Goal: Check status: Check status

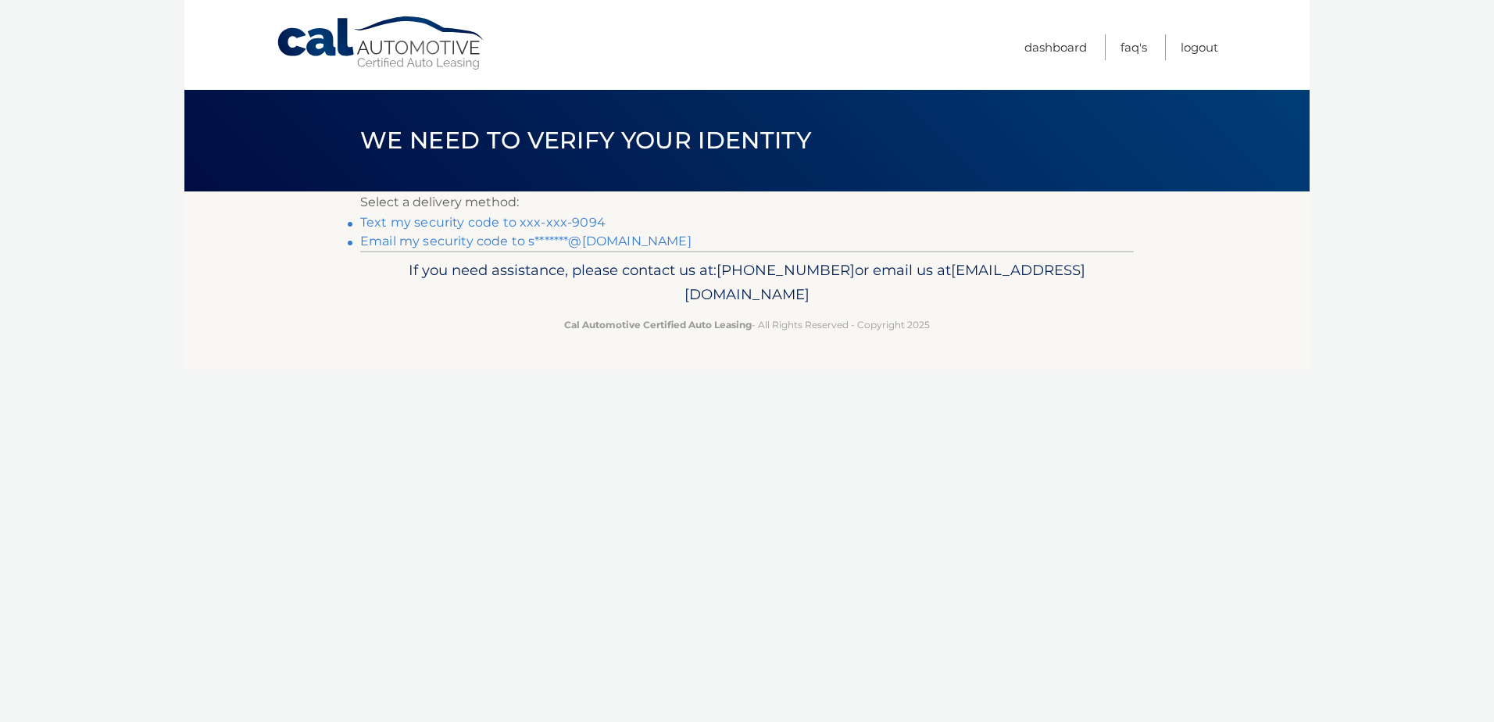
click at [535, 220] on link "Text my security code to xxx-xxx-9094" at bounding box center [482, 222] width 245 height 15
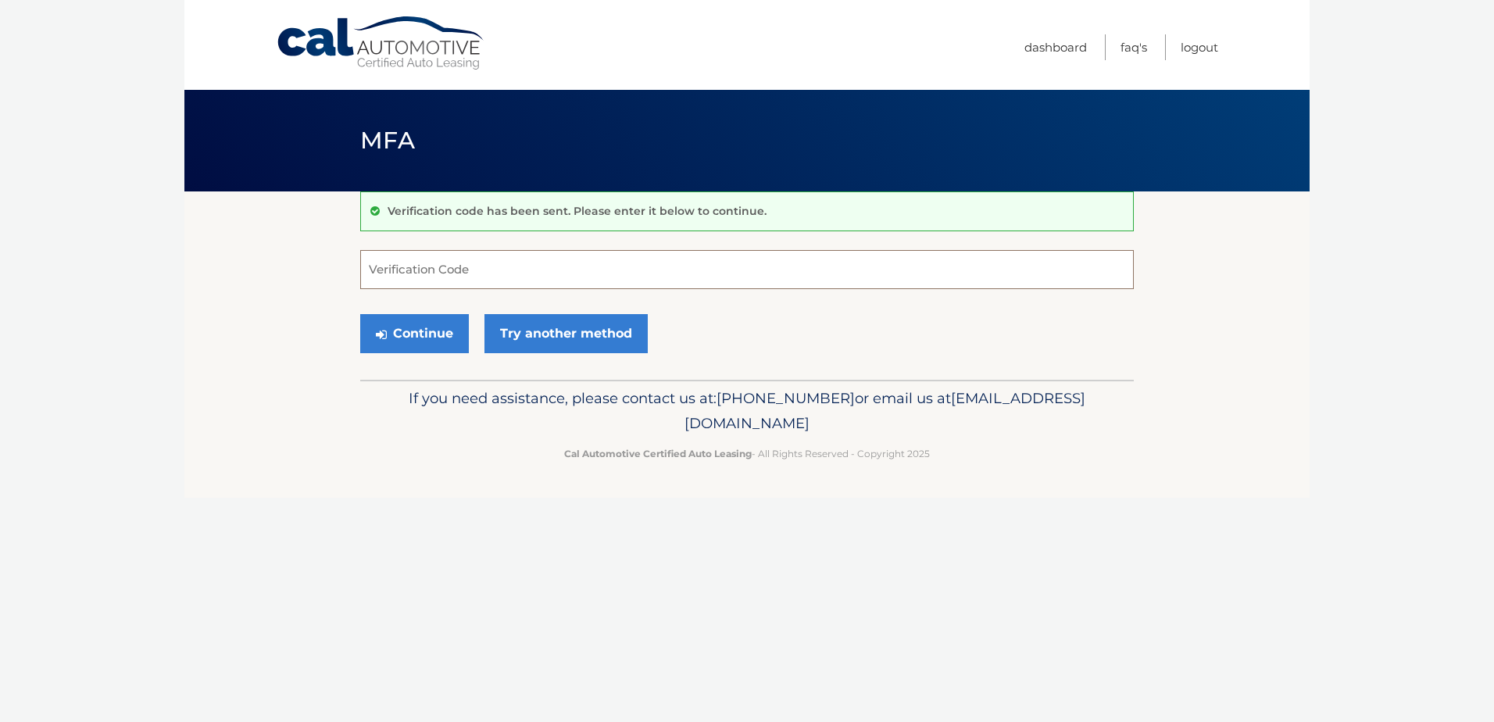
click at [433, 259] on input "Verification Code" at bounding box center [747, 269] width 774 height 39
type input "272313"
click at [360, 314] on button "Continue" at bounding box center [414, 333] width 109 height 39
click at [404, 334] on button "Continue" at bounding box center [414, 333] width 109 height 39
click at [466, 277] on input "Verification Code" at bounding box center [747, 269] width 774 height 39
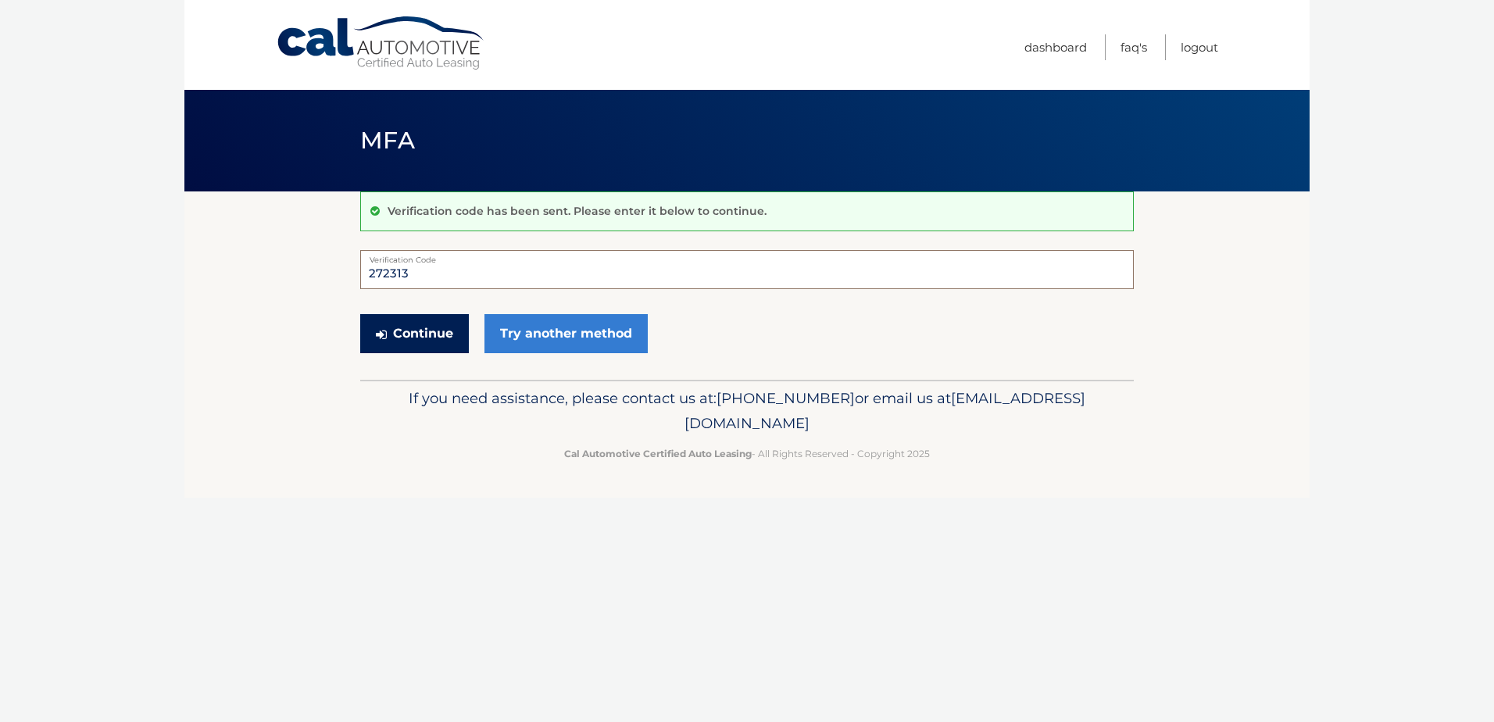
type input "272313"
click at [452, 316] on button "Continue" at bounding box center [414, 333] width 109 height 39
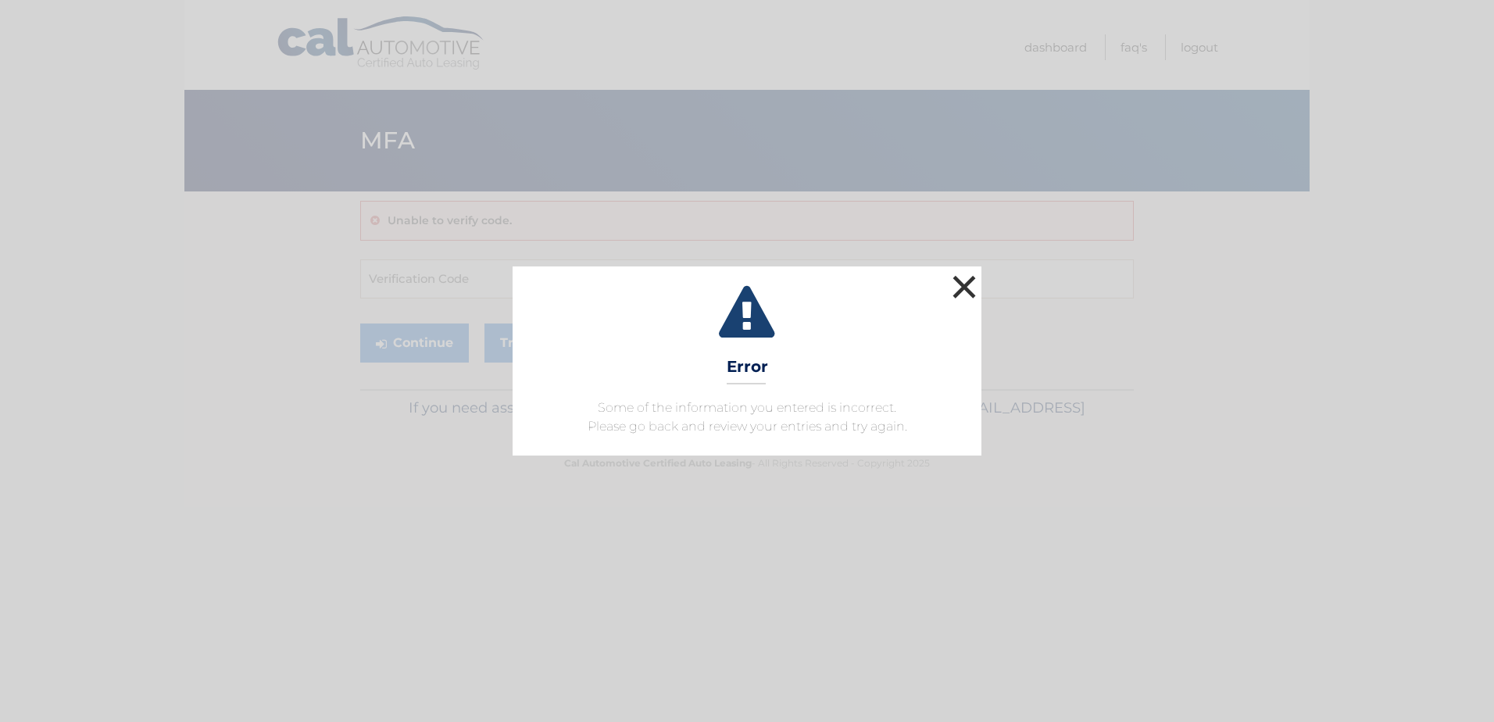
click at [964, 279] on button "×" at bounding box center [964, 286] width 31 height 31
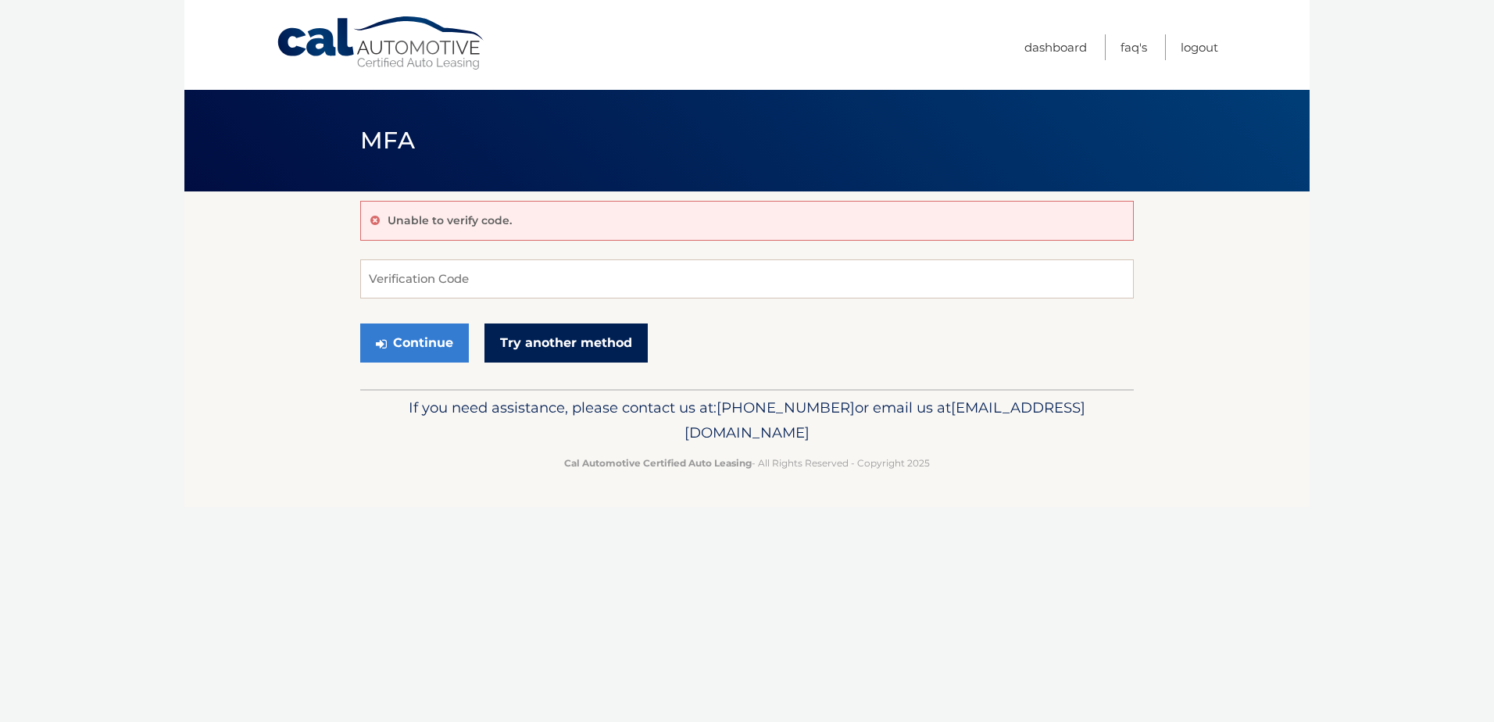
click at [522, 349] on link "Try another method" at bounding box center [566, 343] width 163 height 39
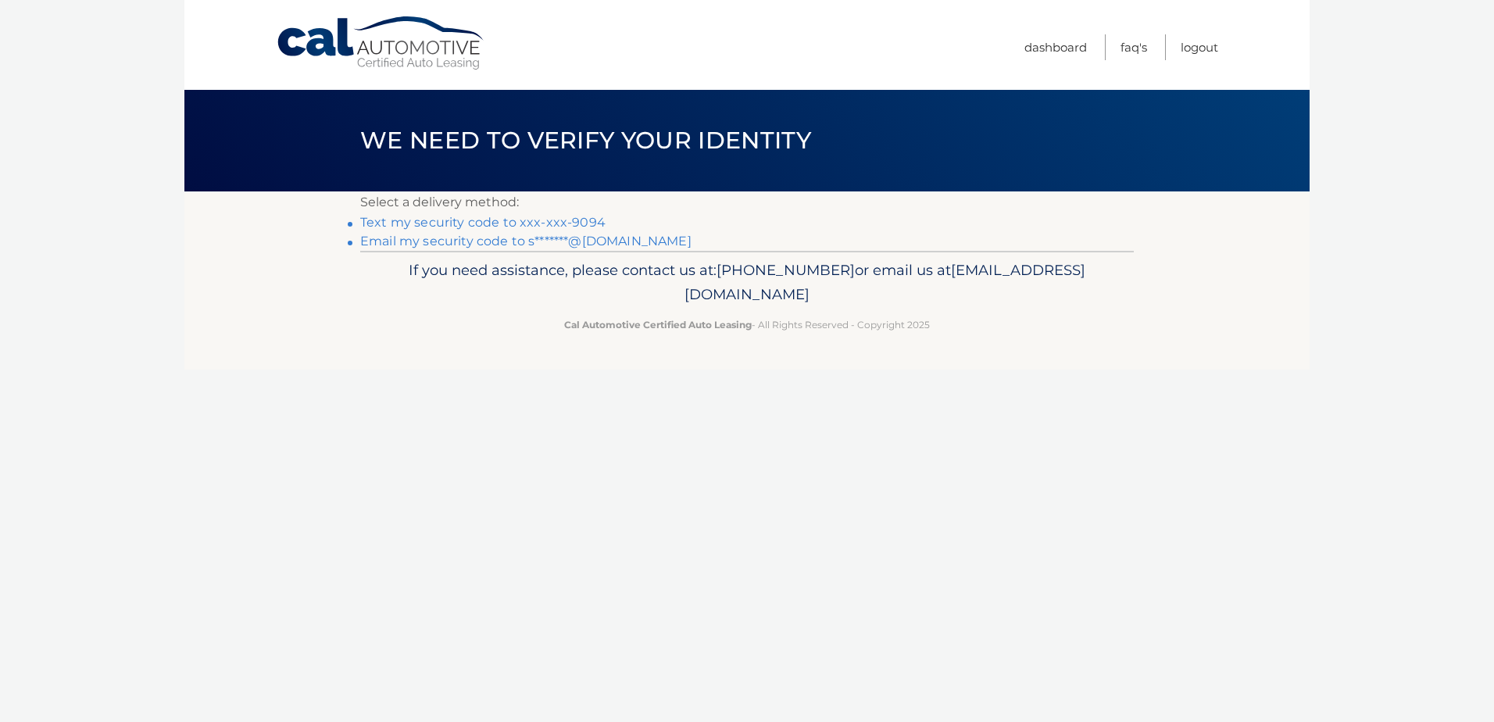
click at [523, 247] on link "Email my security code to s*******@gmail.com" at bounding box center [525, 241] width 331 height 15
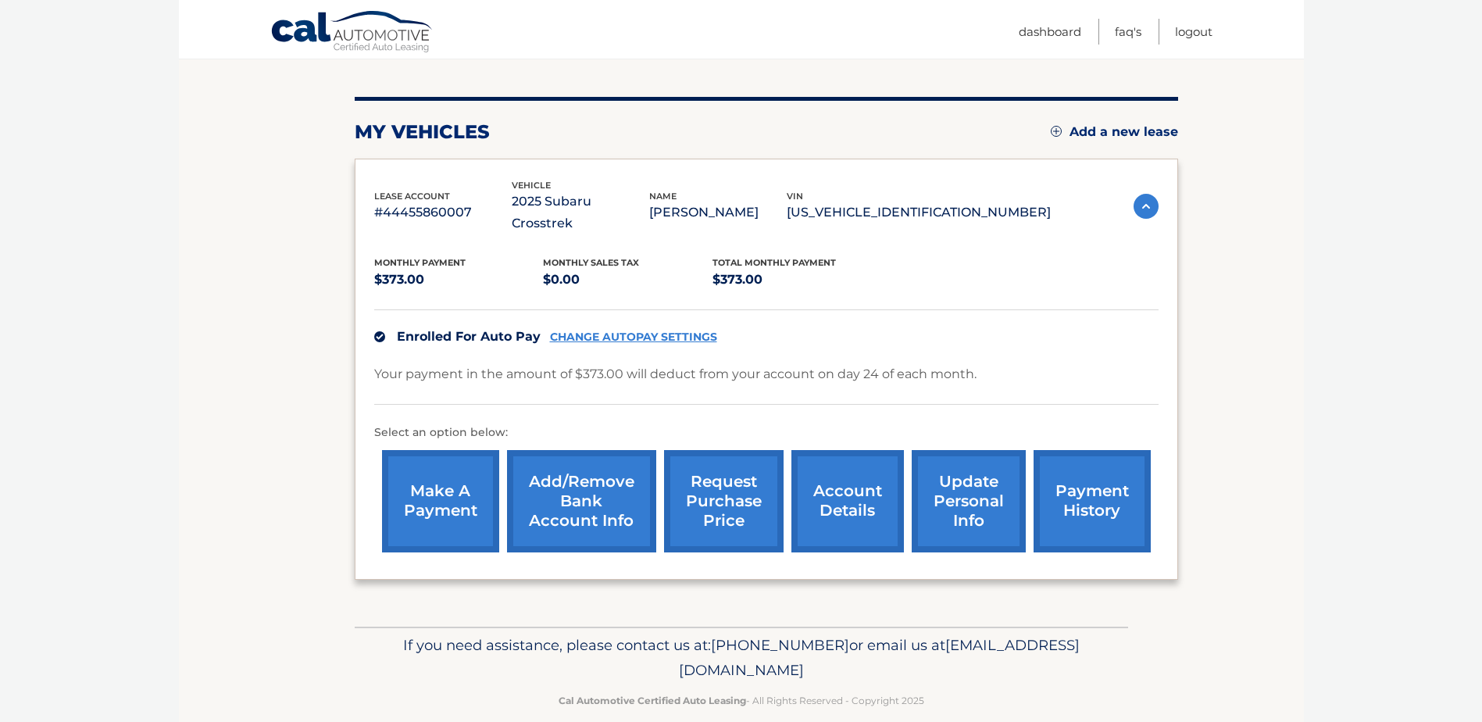
scroll to position [166, 0]
click at [1083, 477] on link "payment history" at bounding box center [1092, 500] width 117 height 102
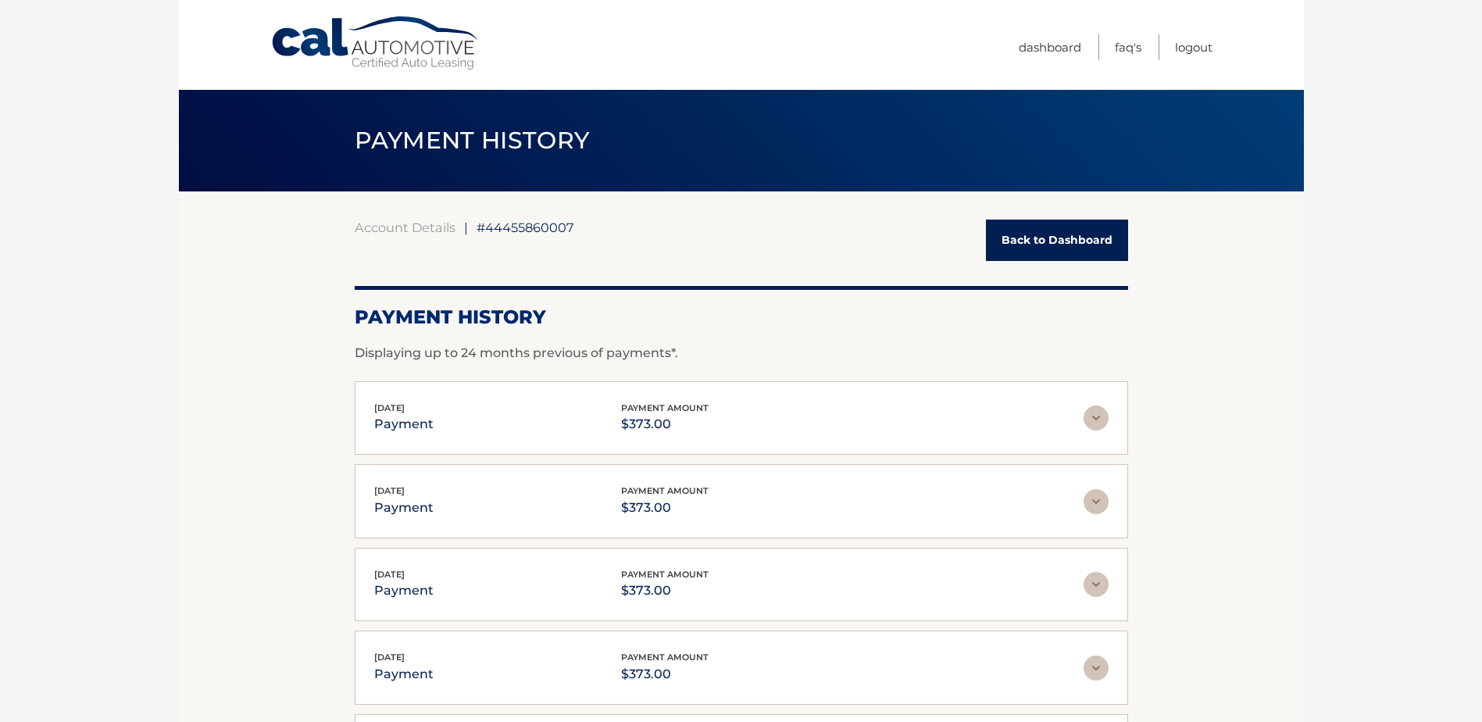
click at [1099, 422] on img at bounding box center [1096, 418] width 25 height 25
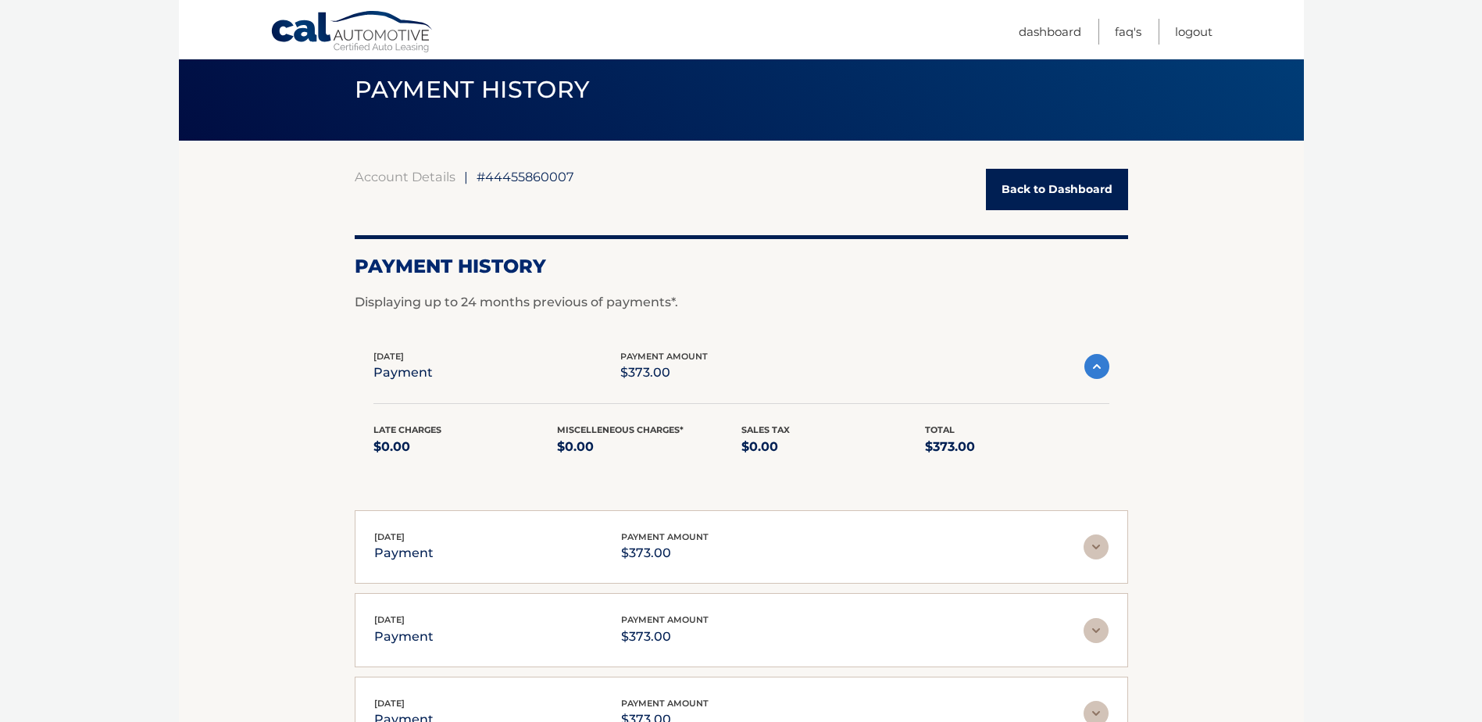
scroll to position [78, 0]
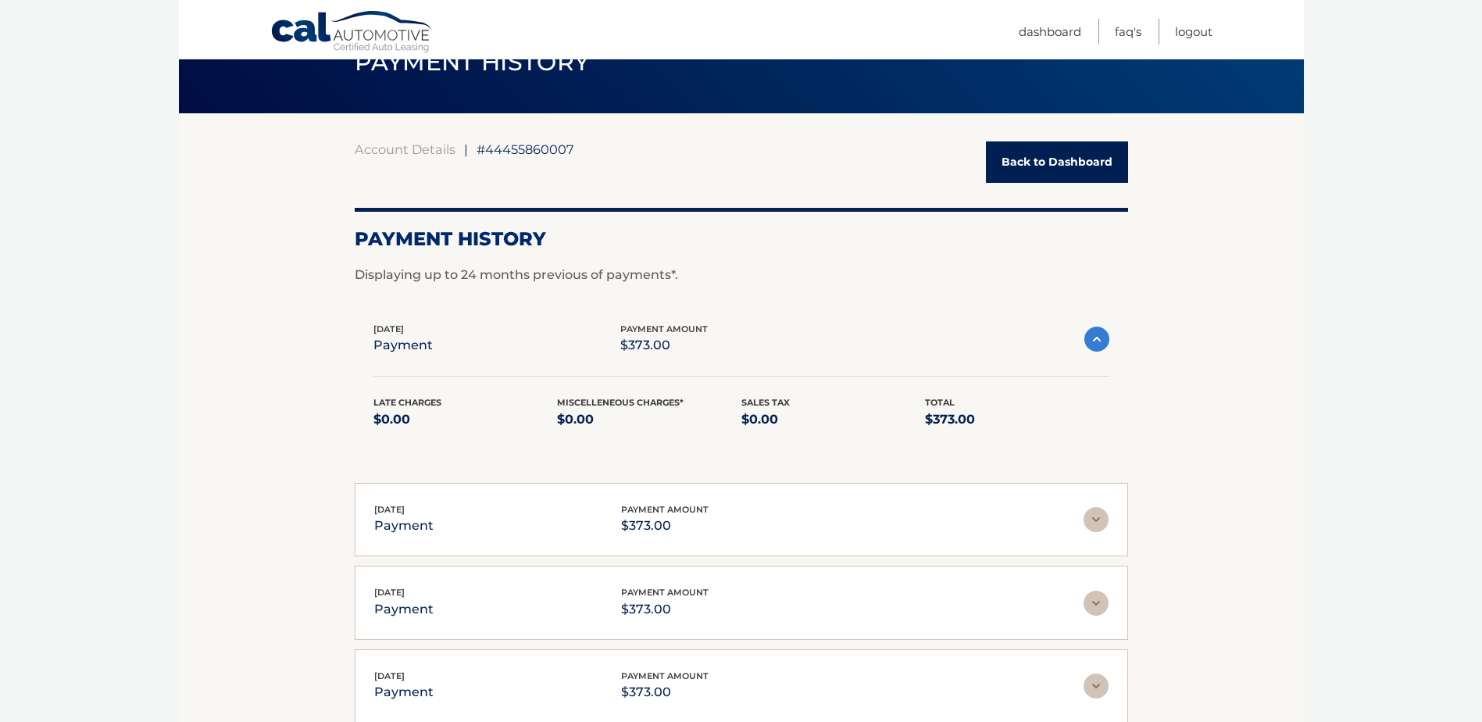
click at [1095, 519] on img at bounding box center [1096, 519] width 25 height 25
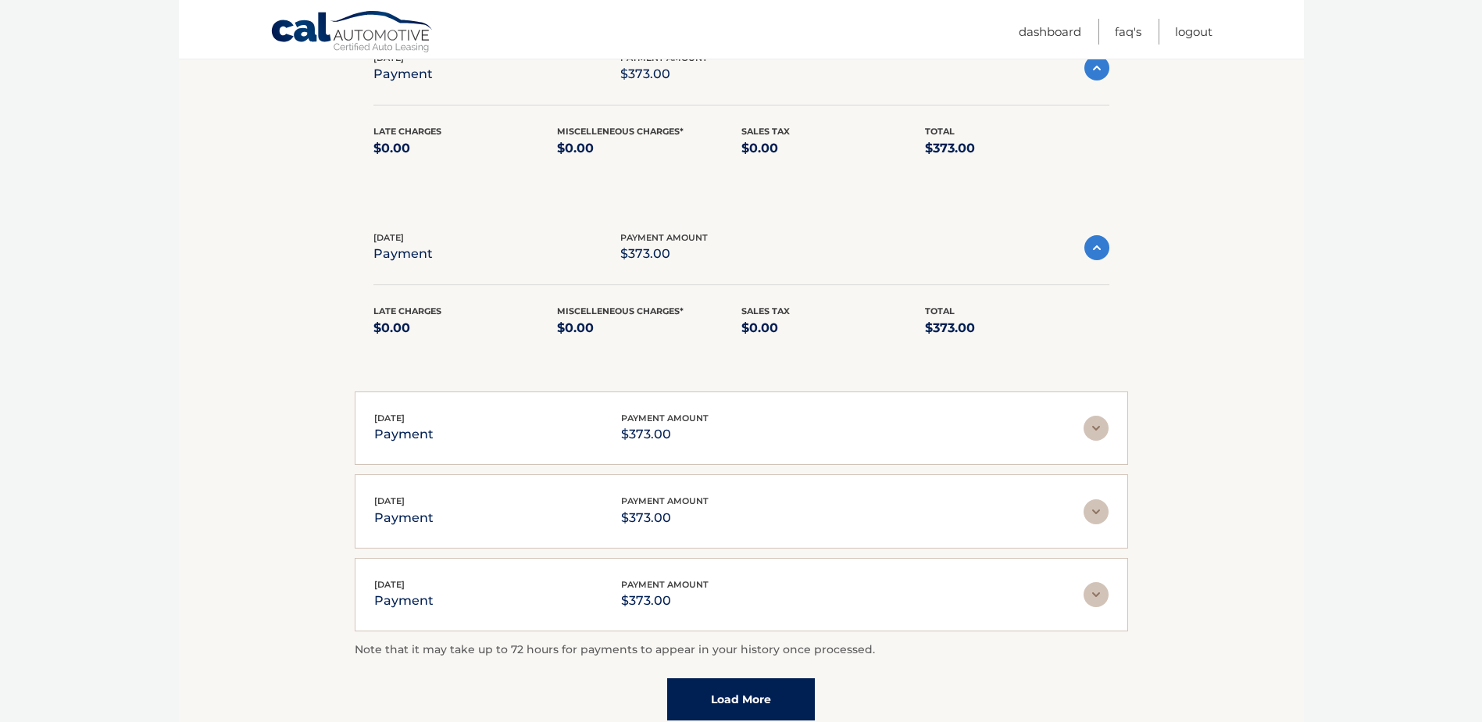
scroll to position [263, 0]
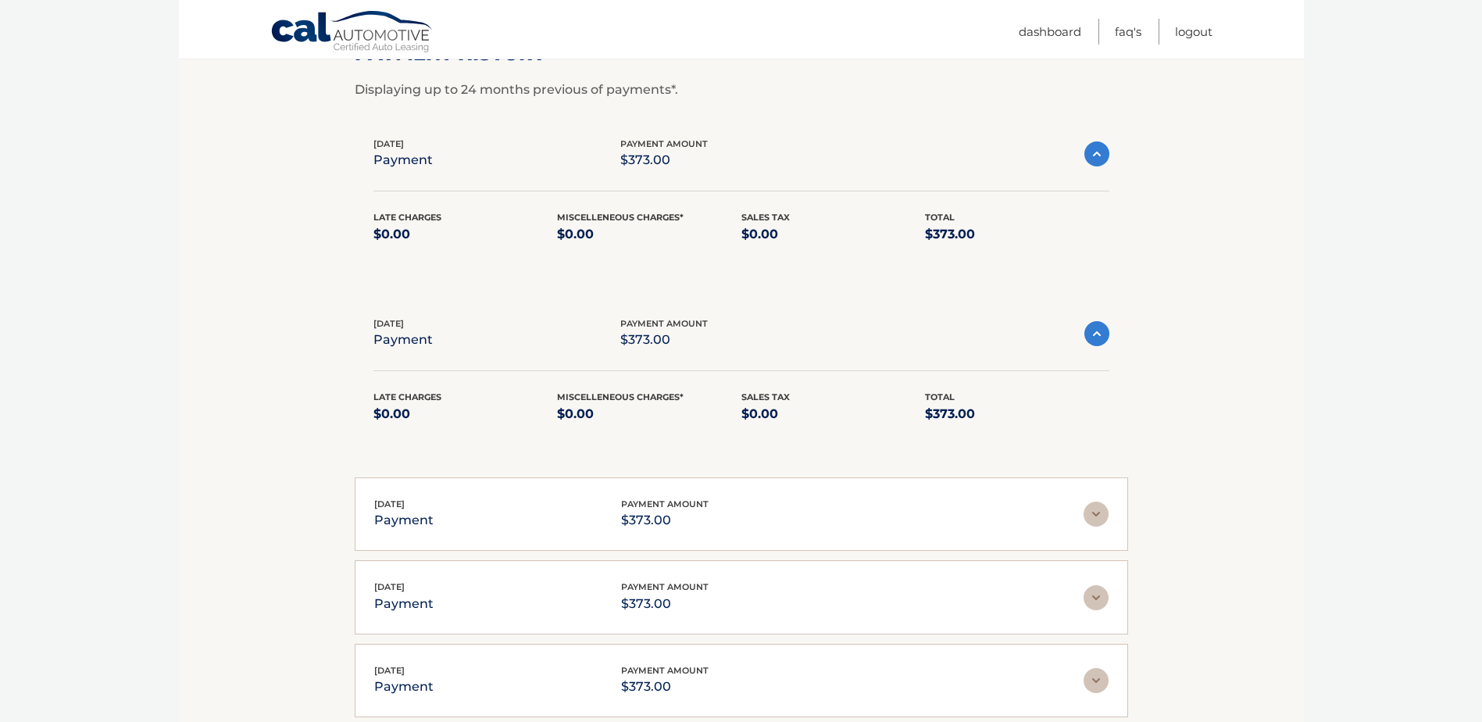
click at [589, 542] on div "Jun 20, 2025 payment payment amount $373.00 Late Charges $0.00 Miscelleneous Ch…" at bounding box center [742, 514] width 774 height 74
click at [1098, 517] on img at bounding box center [1096, 514] width 25 height 25
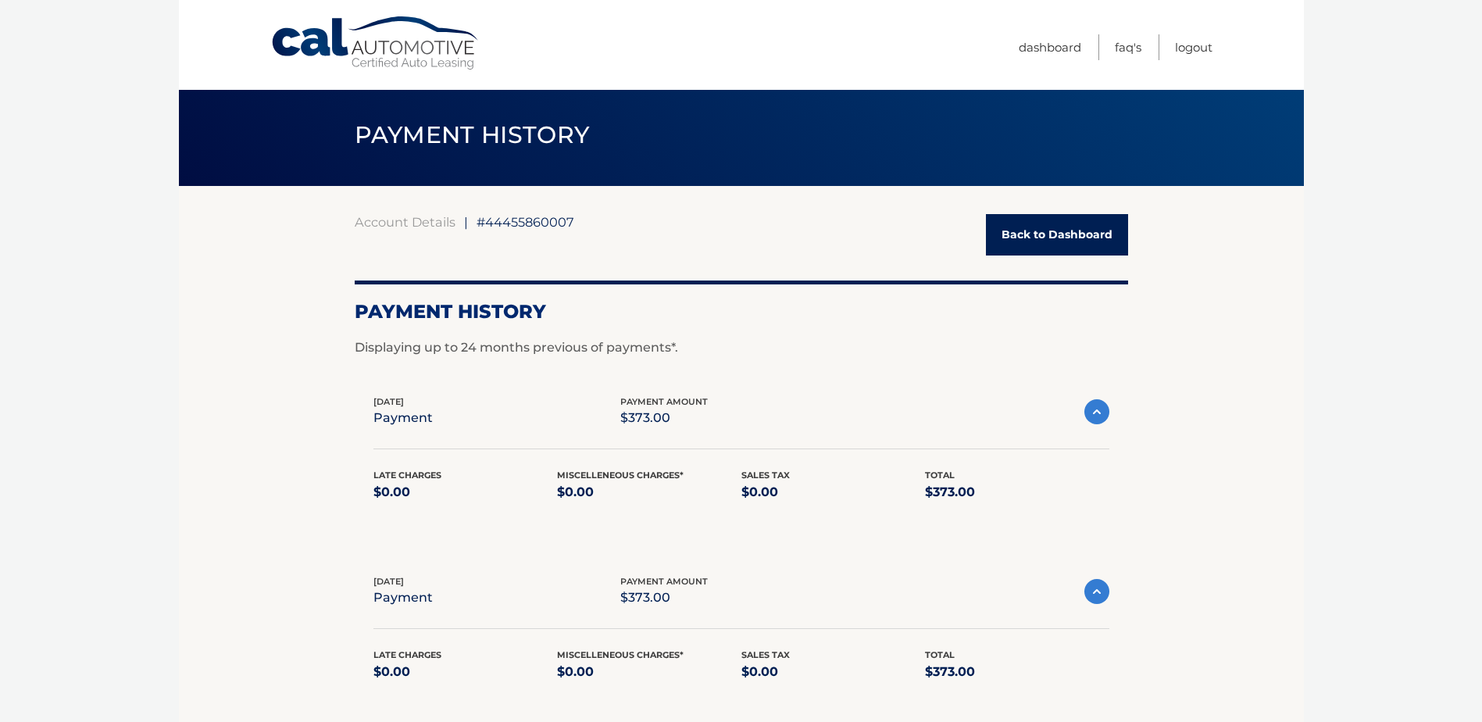
scroll to position [0, 0]
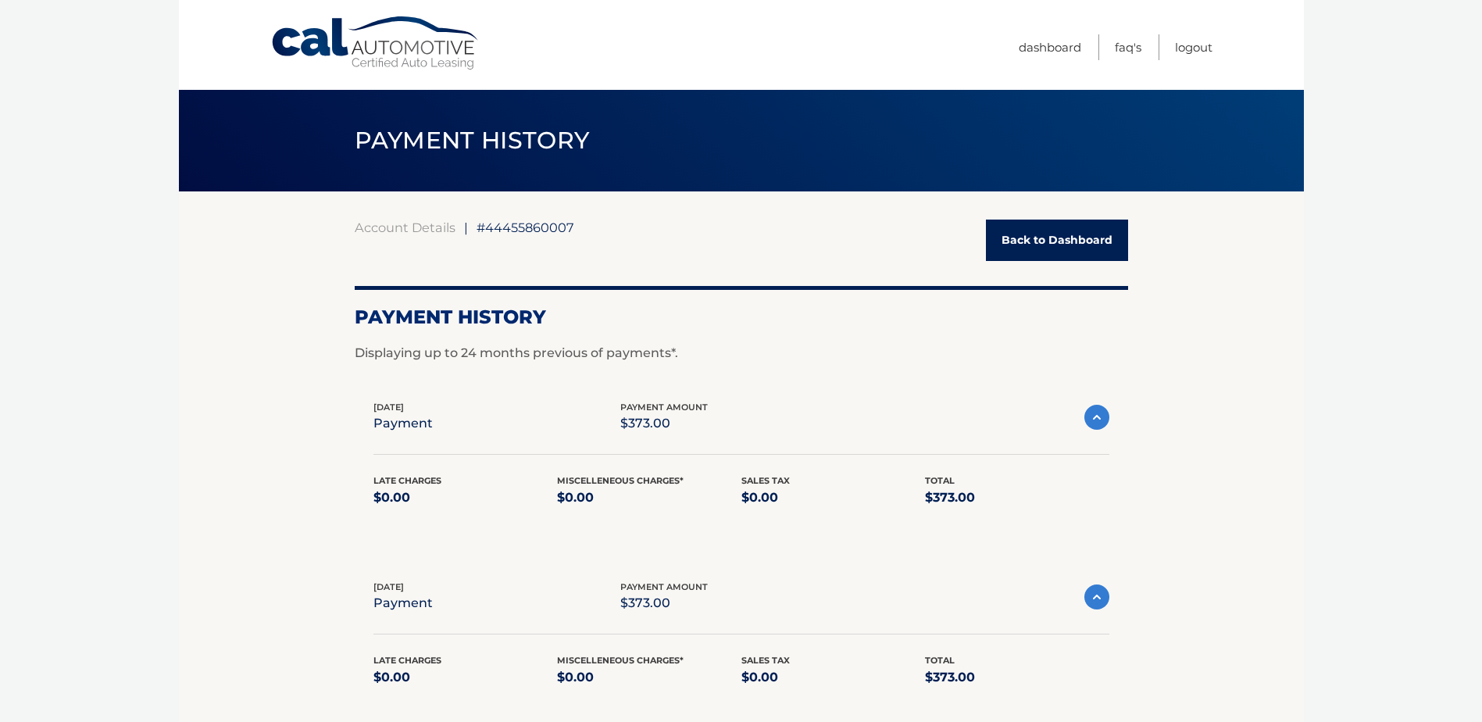
click at [1050, 236] on link "Back to Dashboard" at bounding box center [1057, 240] width 142 height 41
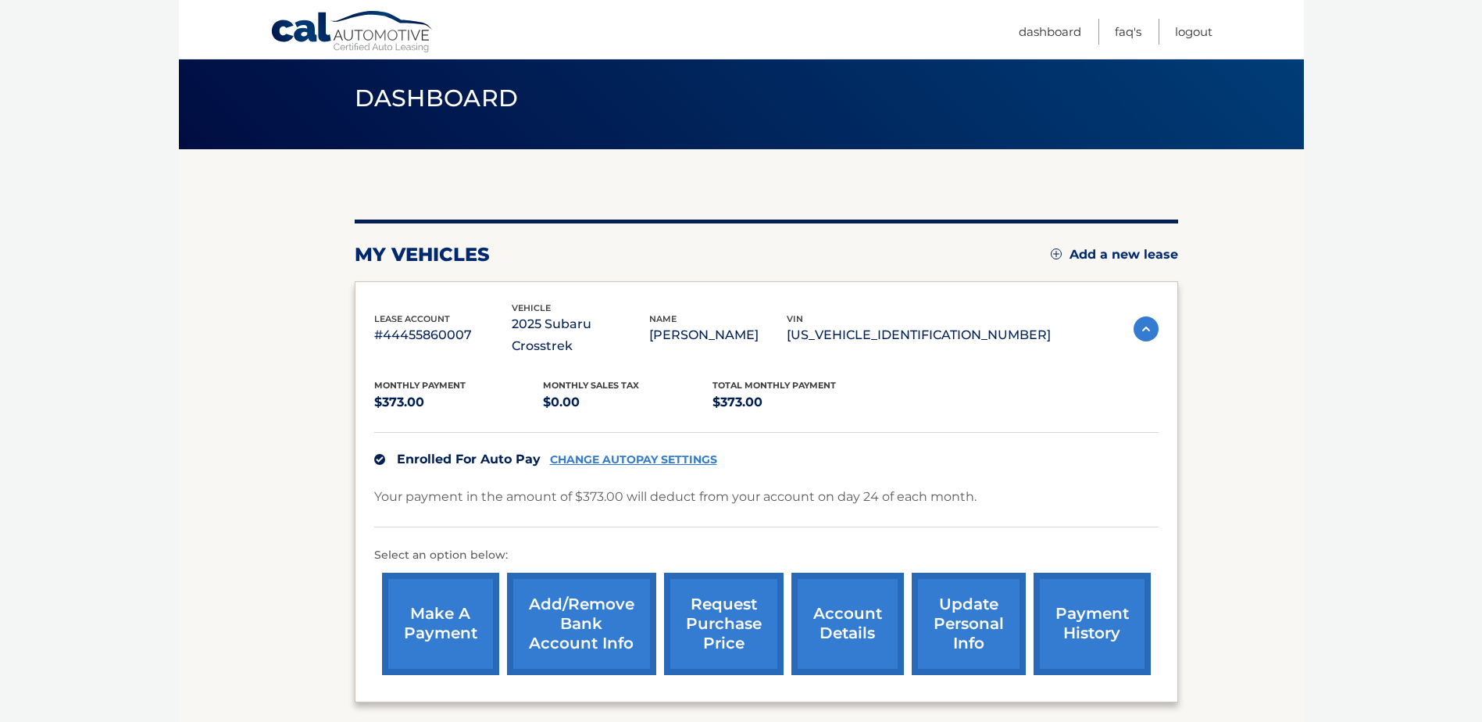
scroll to position [78, 0]
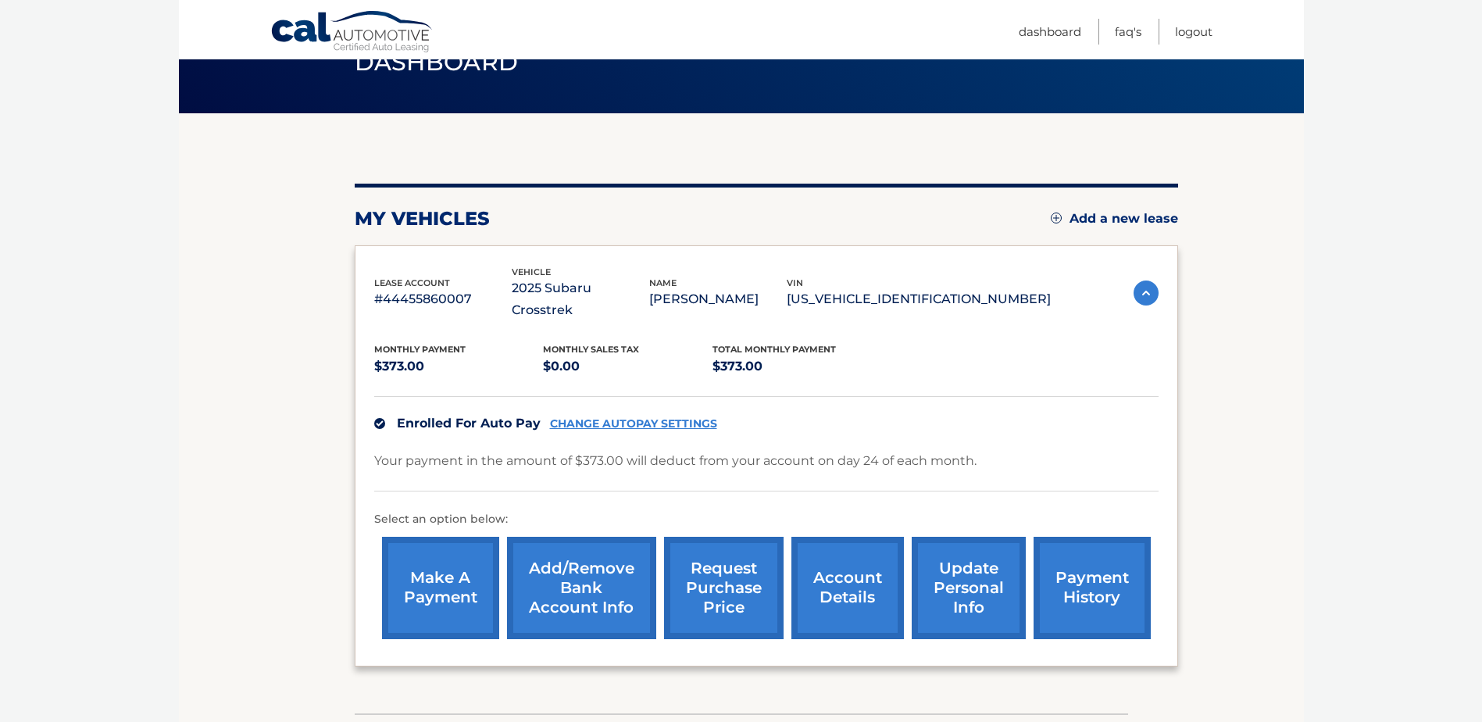
click at [834, 538] on link "account details" at bounding box center [848, 588] width 113 height 102
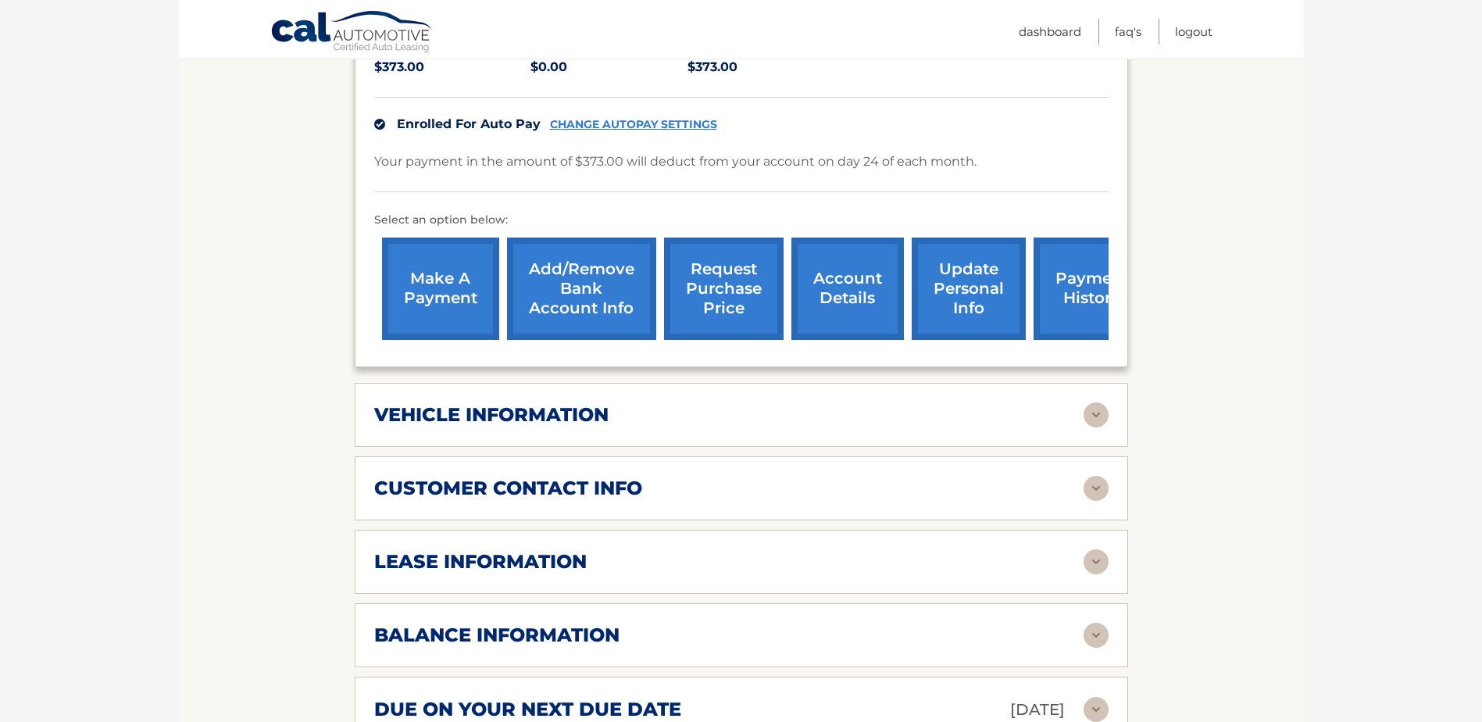
scroll to position [469, 0]
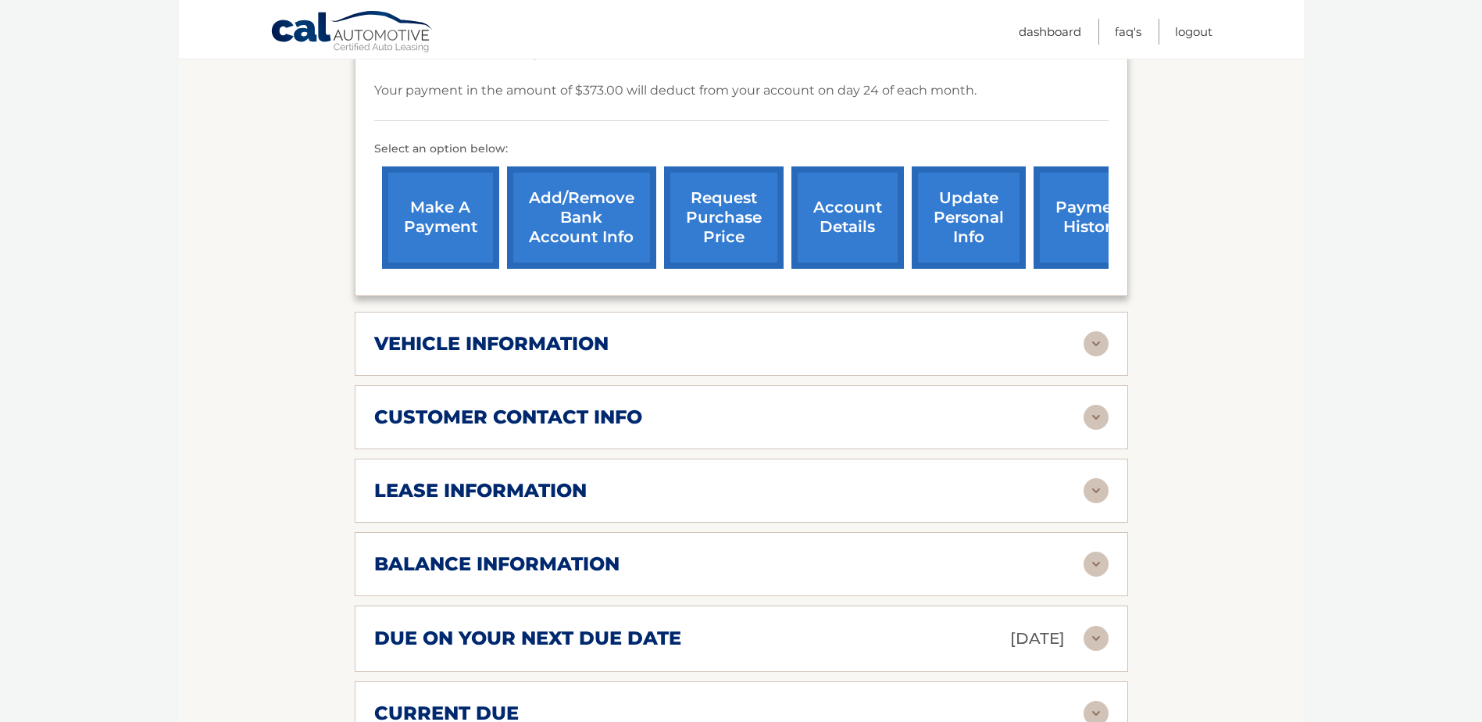
click at [535, 479] on h2 "lease information" at bounding box center [480, 490] width 213 height 23
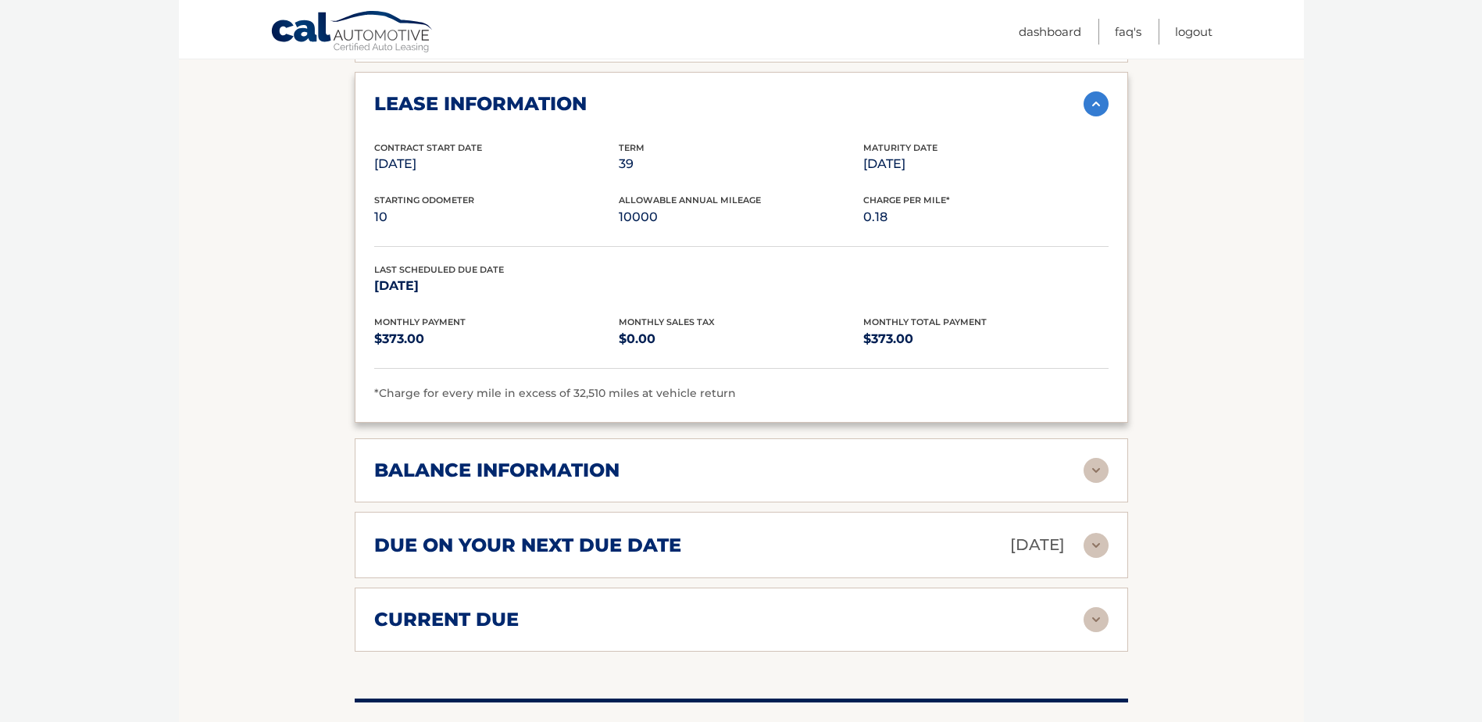
scroll to position [860, 0]
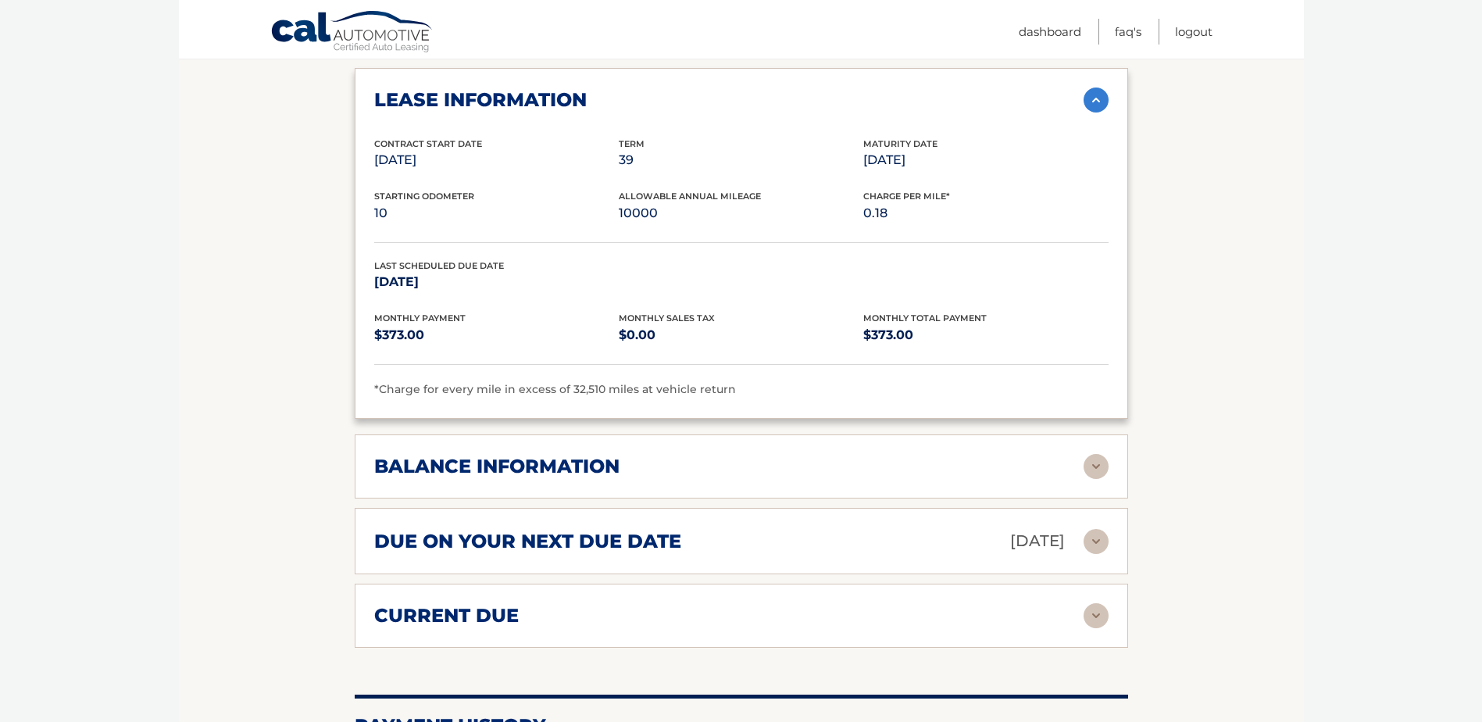
click at [558, 463] on div "balance information Payments Received 7 Payments Remaining 32 Next Payment will…" at bounding box center [742, 467] width 774 height 64
click at [564, 455] on h2 "balance information" at bounding box center [496, 466] width 245 height 23
